Goal: Task Accomplishment & Management: Use online tool/utility

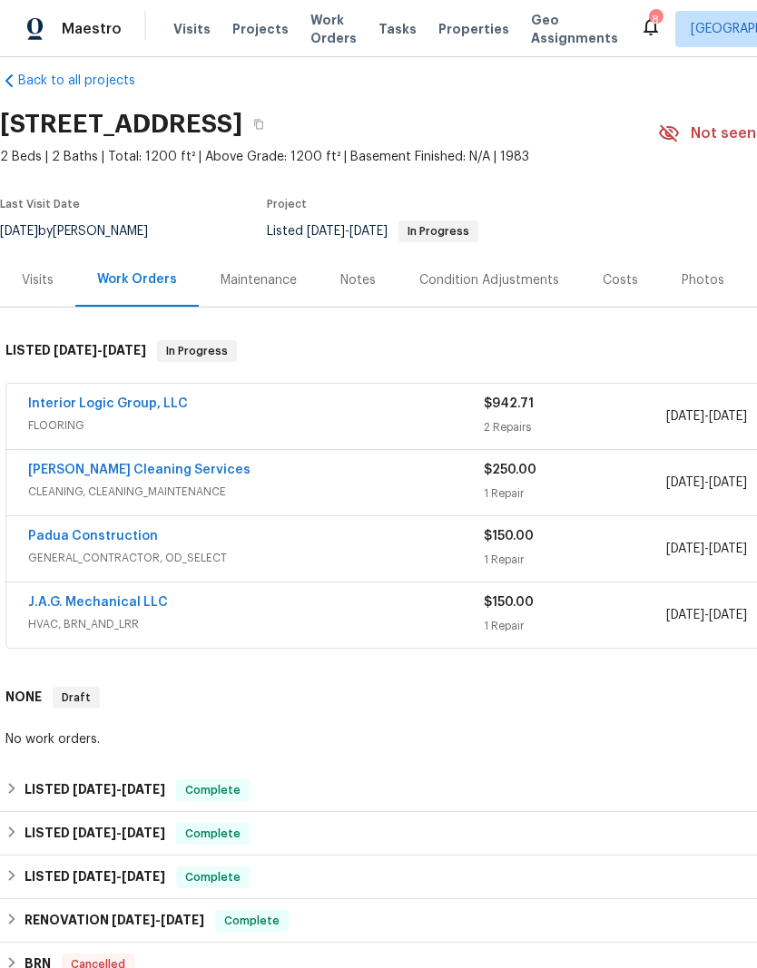
scroll to position [22, 0]
click at [110, 601] on link "J.A.G. Mechanical LLC" at bounding box center [98, 602] width 140 height 13
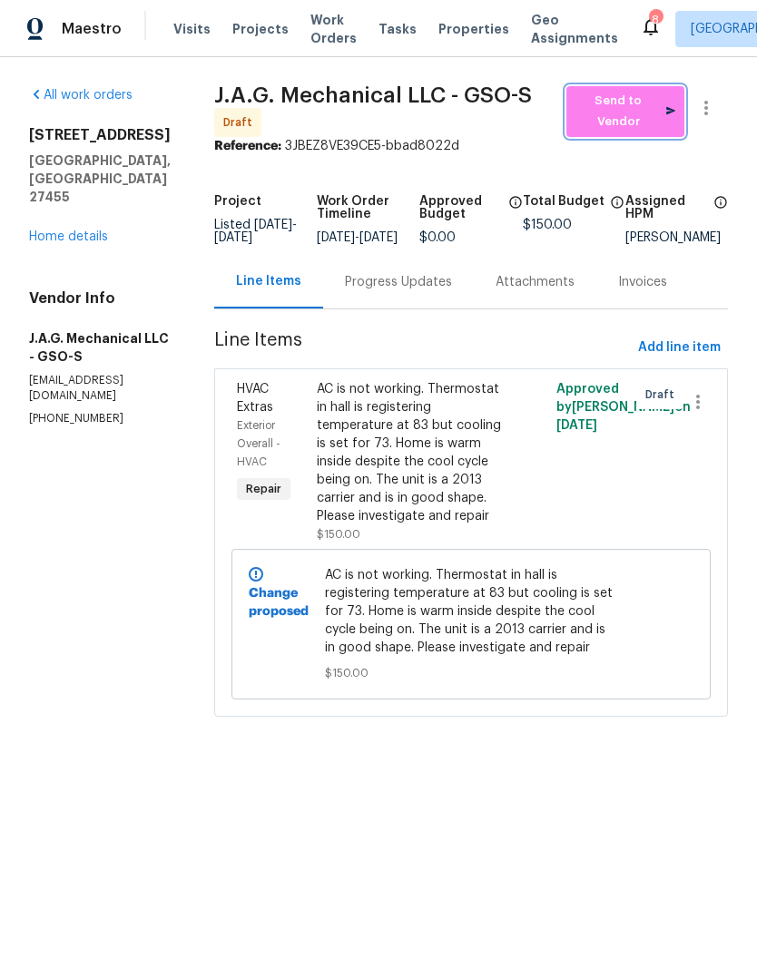
click at [643, 115] on span "Send to Vendor" at bounding box center [625, 112] width 100 height 42
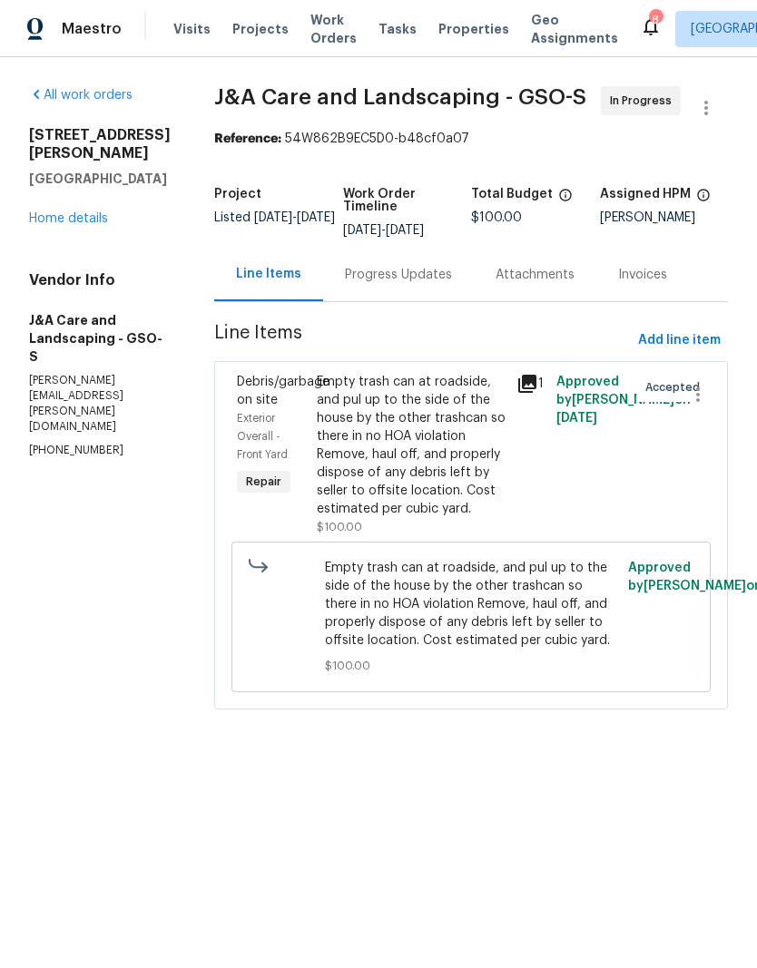
click at [180, 33] on span "Visits" at bounding box center [191, 29] width 37 height 18
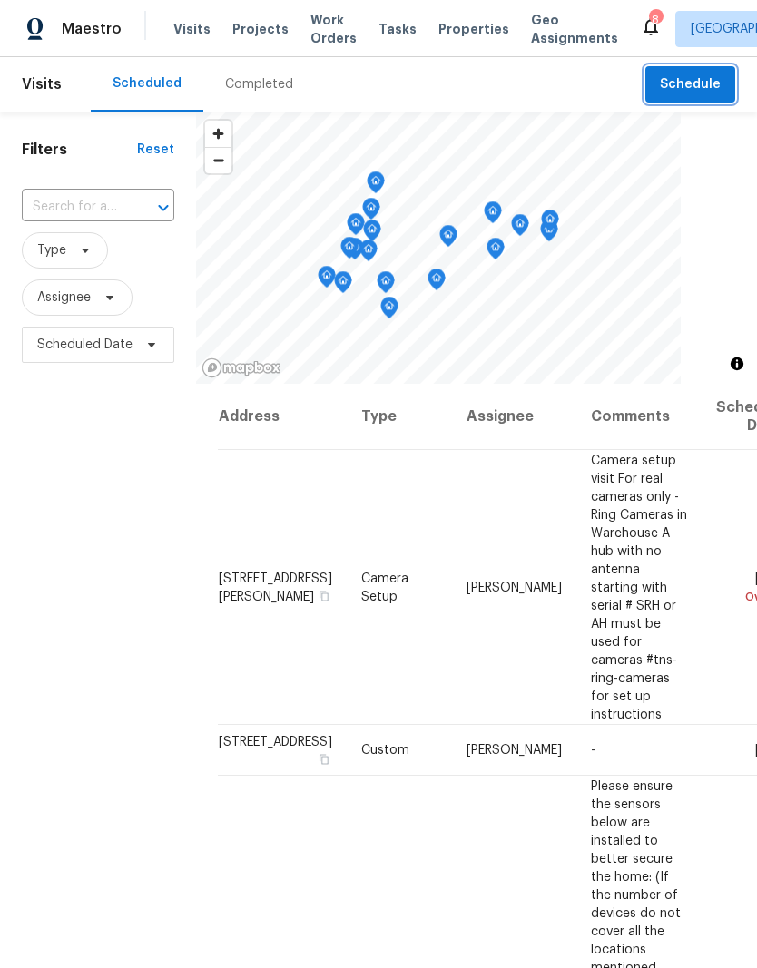
click at [700, 87] on span "Schedule" at bounding box center [690, 84] width 61 height 23
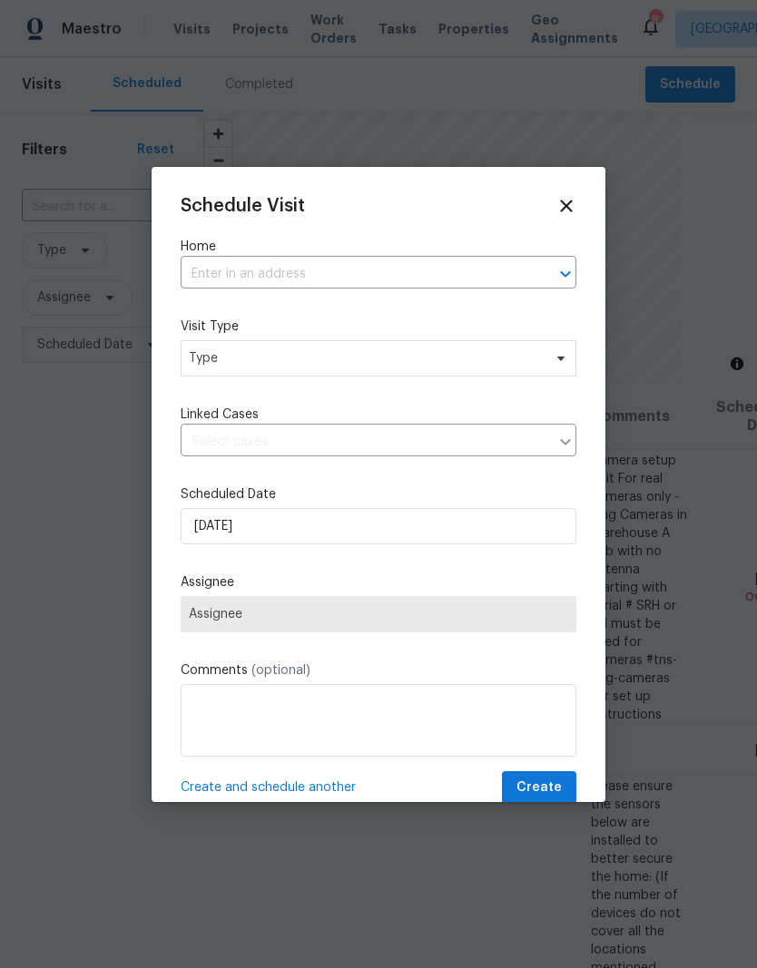
click at [269, 274] on input "text" at bounding box center [353, 274] width 345 height 28
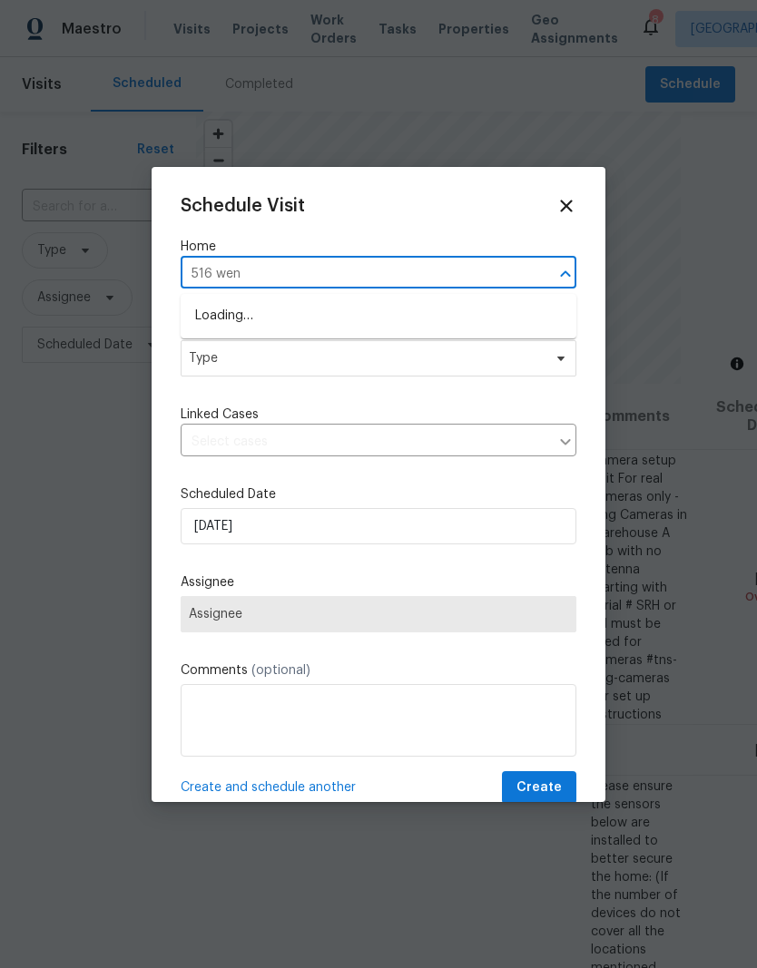
type input "516 went"
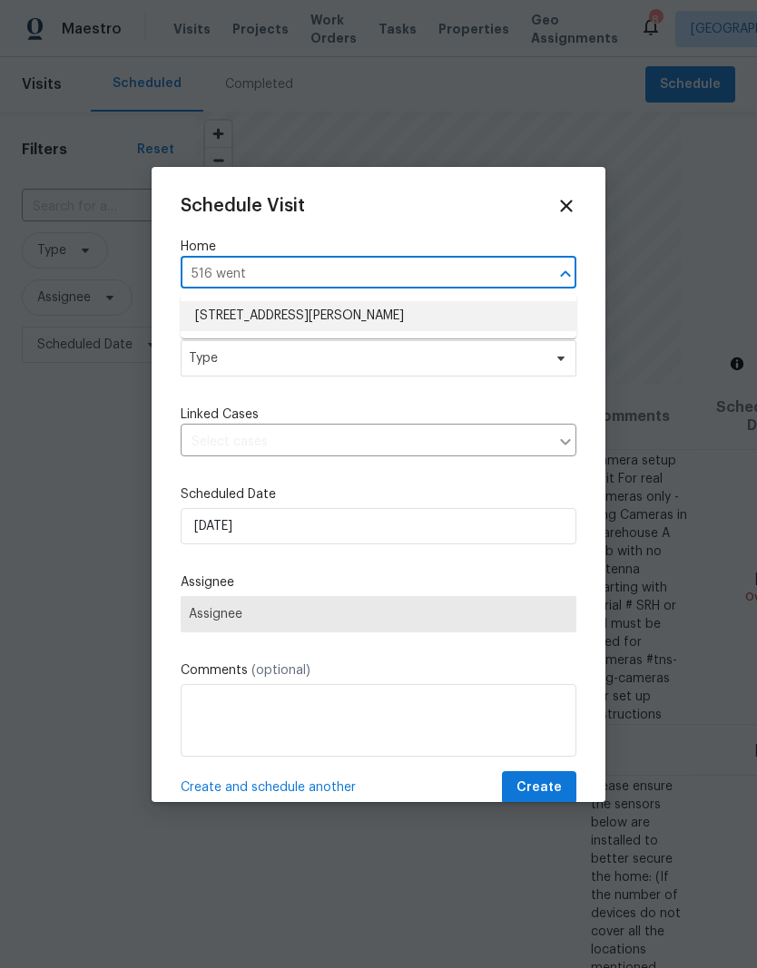
click at [315, 316] on li "516 Wentworth Dr, Graham, NC 27253" at bounding box center [379, 316] width 396 height 30
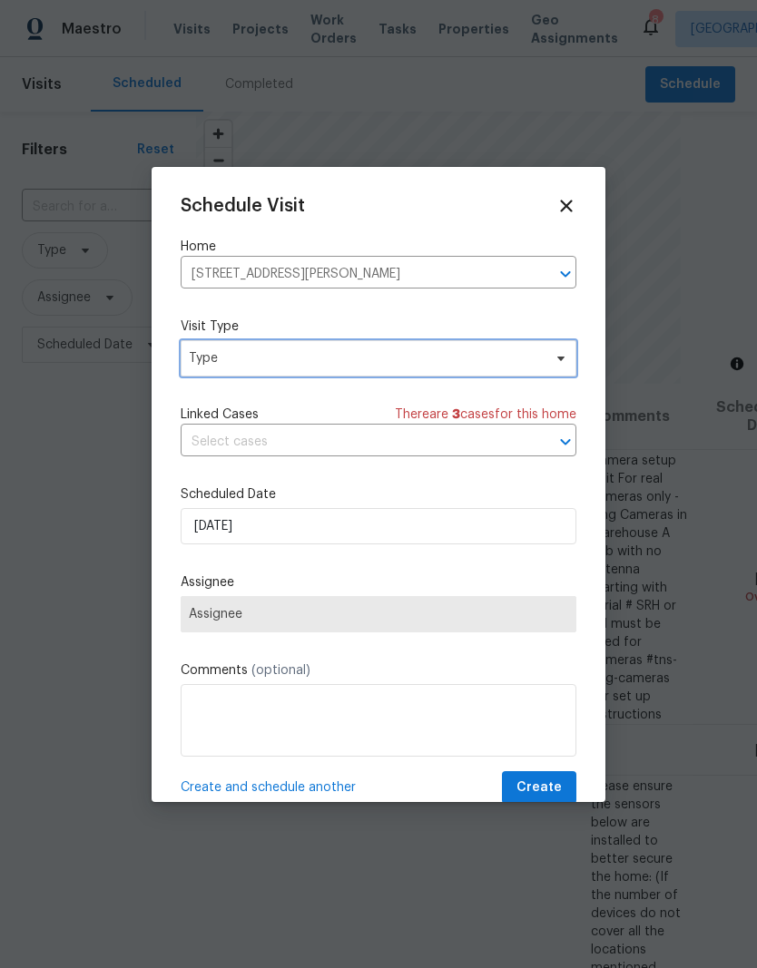
click at [296, 364] on span "Type" at bounding box center [365, 358] width 353 height 18
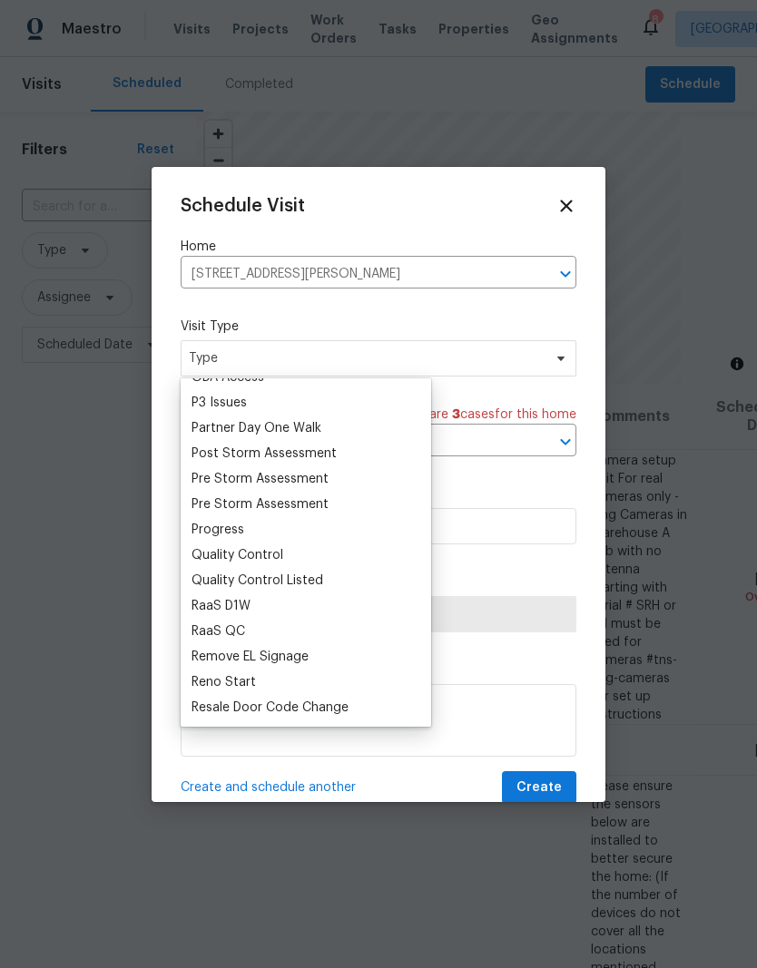
scroll to position [1108, 0]
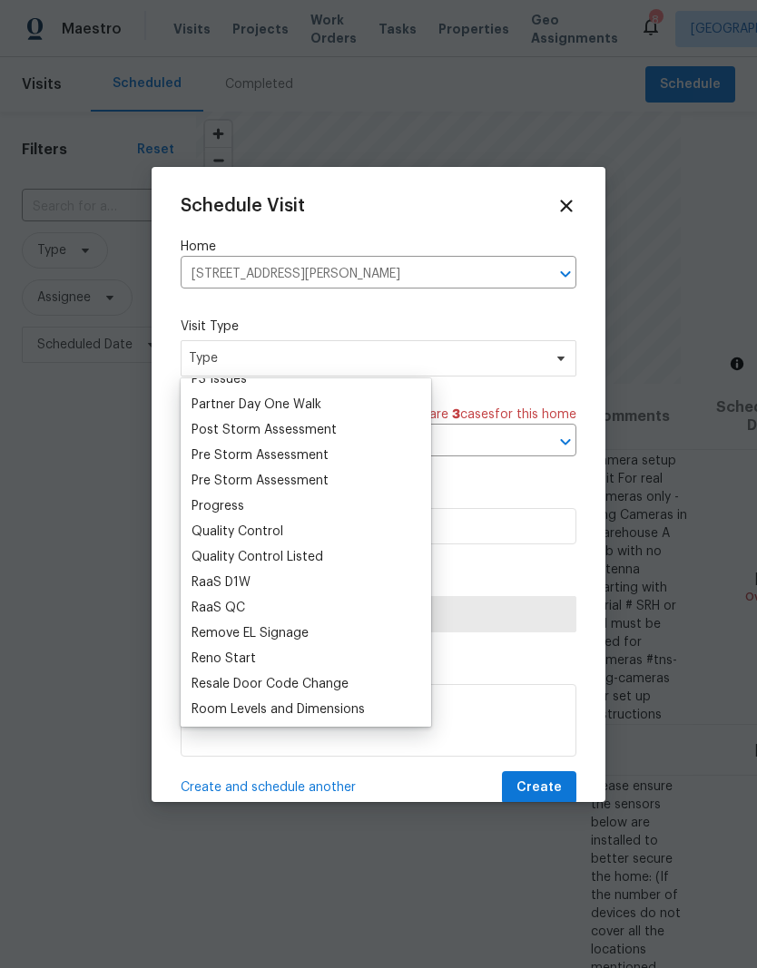
click at [242, 502] on div "Progress" at bounding box center [217, 506] width 53 height 18
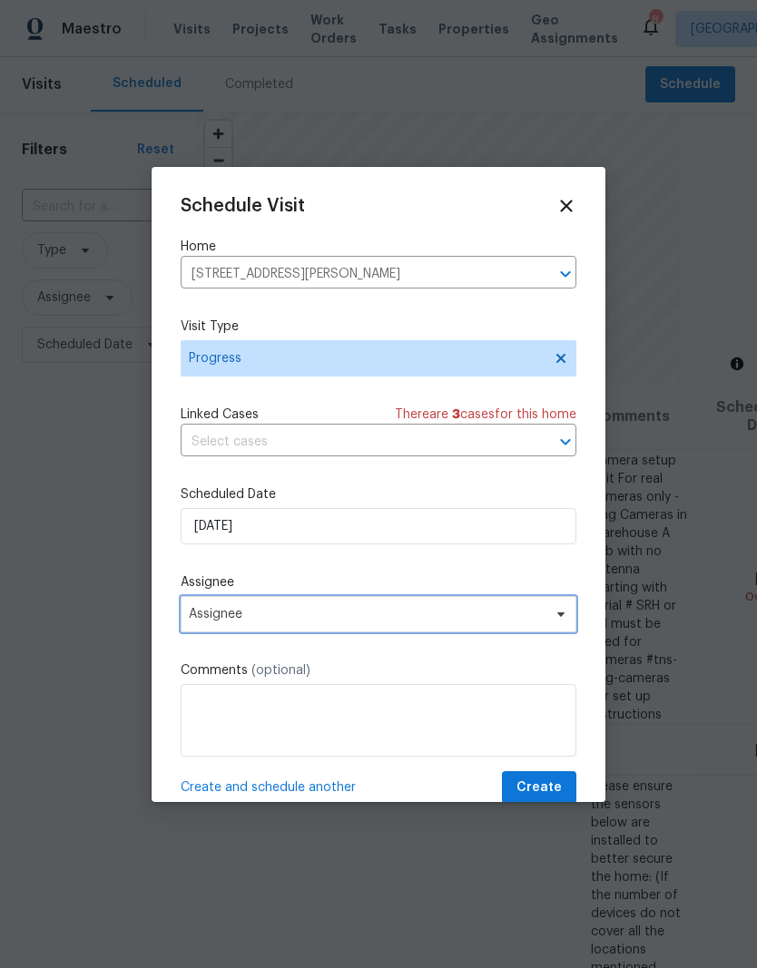
click at [272, 617] on span "Assignee" at bounding box center [367, 614] width 356 height 15
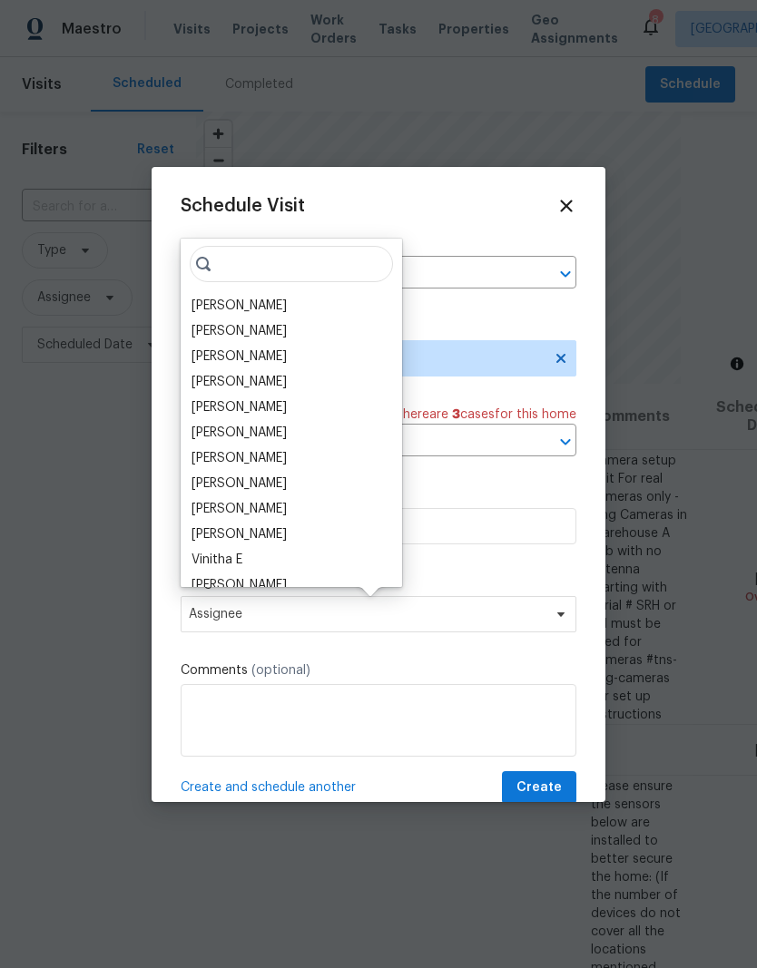
click at [244, 308] on div "[PERSON_NAME]" at bounding box center [238, 306] width 95 height 18
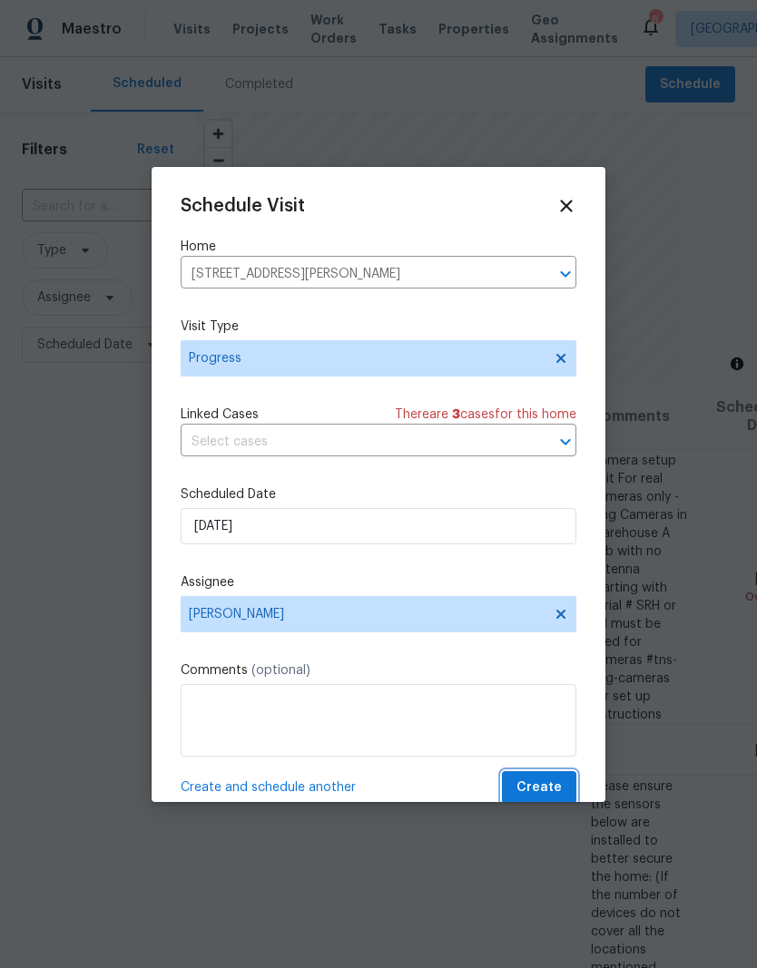
click at [561, 799] on span "Create" at bounding box center [538, 788] width 45 height 23
